Goal: Transaction & Acquisition: Purchase product/service

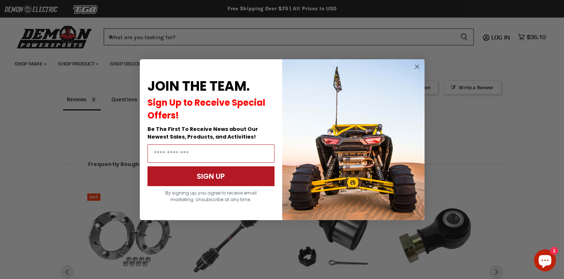
scroll to position [545, 0]
